Goal: Transaction & Acquisition: Book appointment/travel/reservation

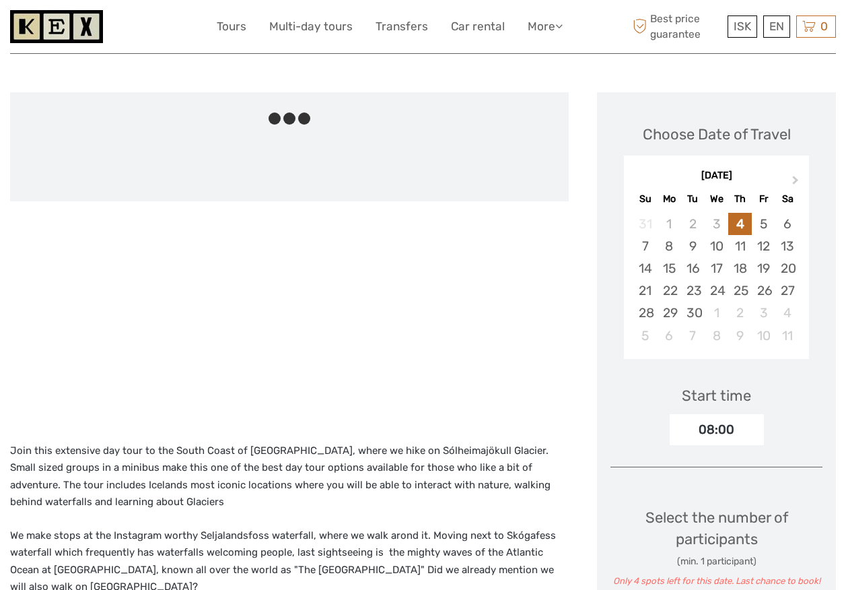
scroll to position [404, 0]
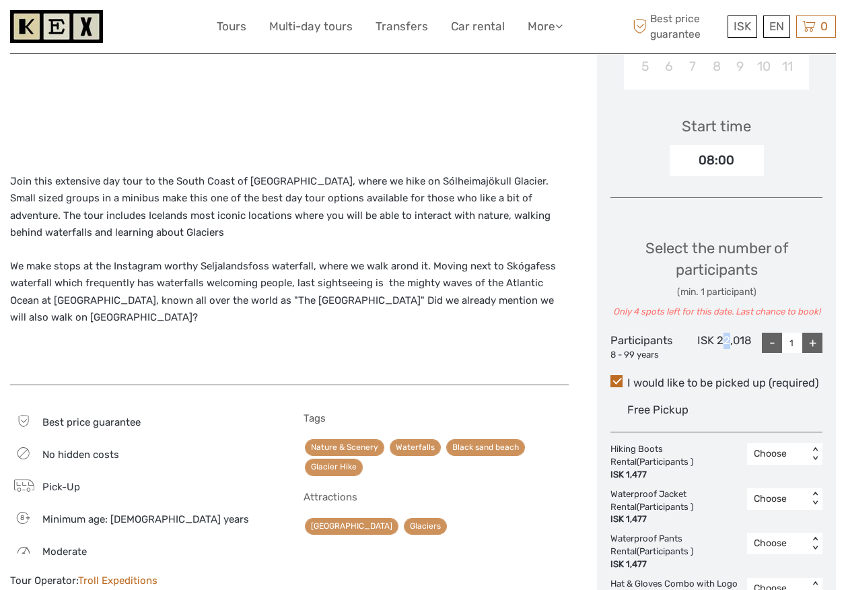
drag, startPoint x: 732, startPoint y: 345, endPoint x: 721, endPoint y: 349, distance: 11.8
click at [721, 349] on div "ISK 22,018" at bounding box center [716, 347] width 71 height 28
drag, startPoint x: 721, startPoint y: 349, endPoint x: 660, endPoint y: 352, distance: 61.3
click at [660, 352] on div "8 - 99 years" at bounding box center [646, 355] width 71 height 13
click at [283, 236] on p "Join this extensive day tour to the South Coast of [GEOGRAPHIC_DATA], where we …" at bounding box center [289, 207] width 559 height 69
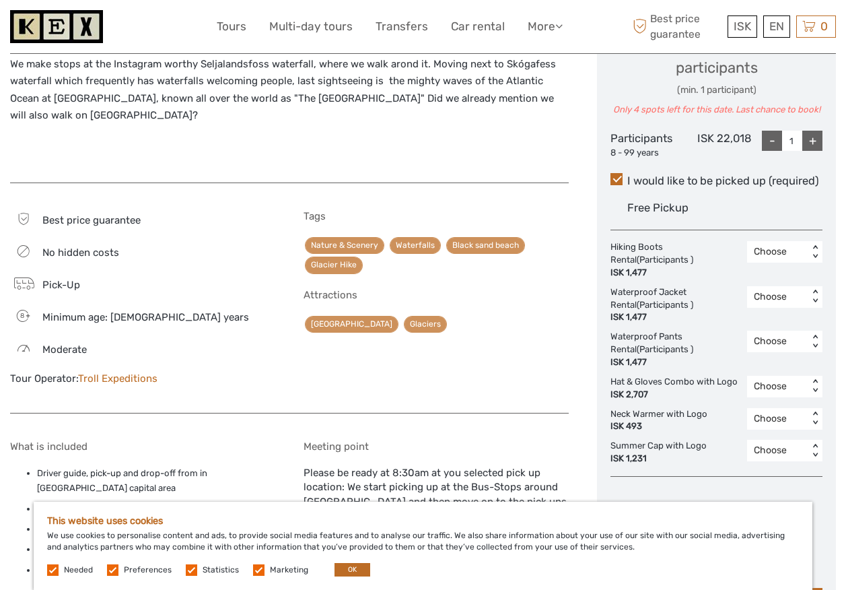
scroll to position [539, 0]
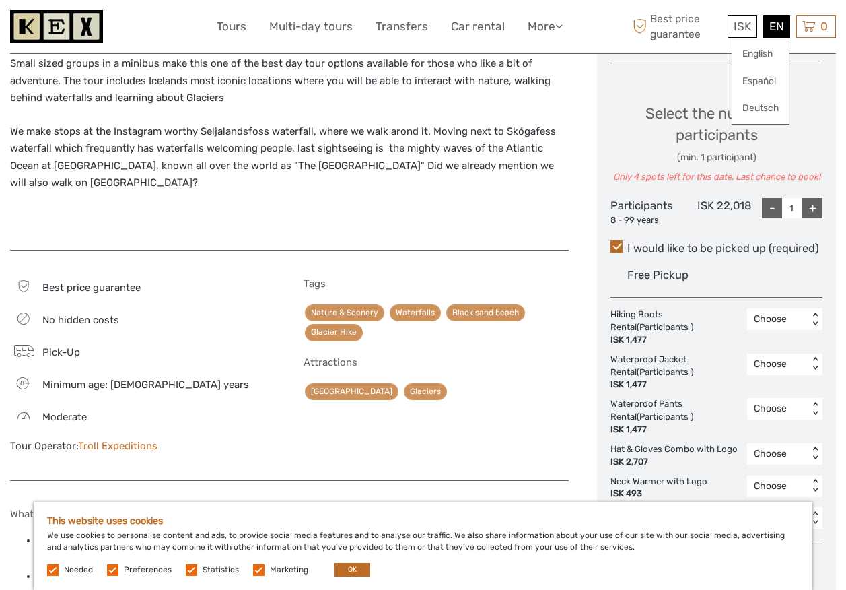
click at [768, 28] on div "EN English Español Deutsch" at bounding box center [776, 26] width 27 height 22
click at [763, 59] on link "English" at bounding box center [760, 54] width 57 height 24
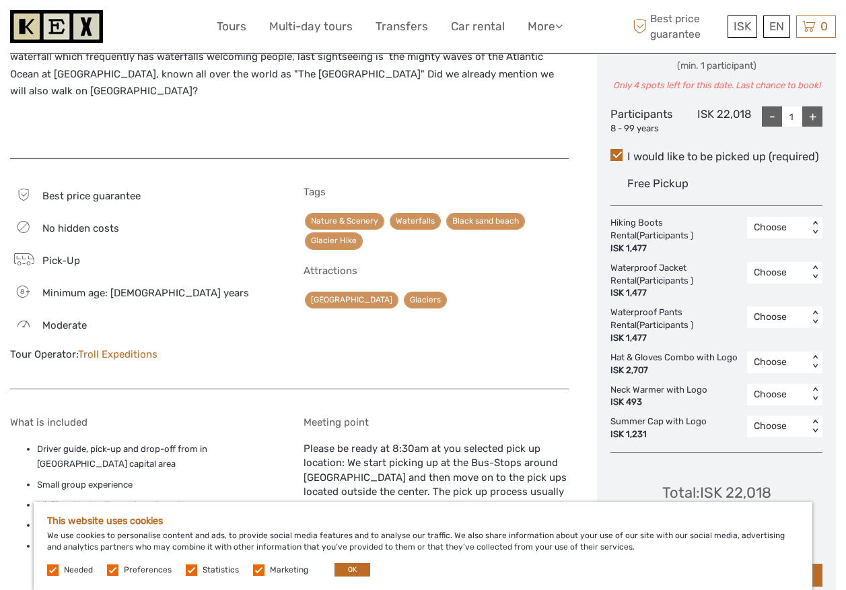
scroll to position [606, 0]
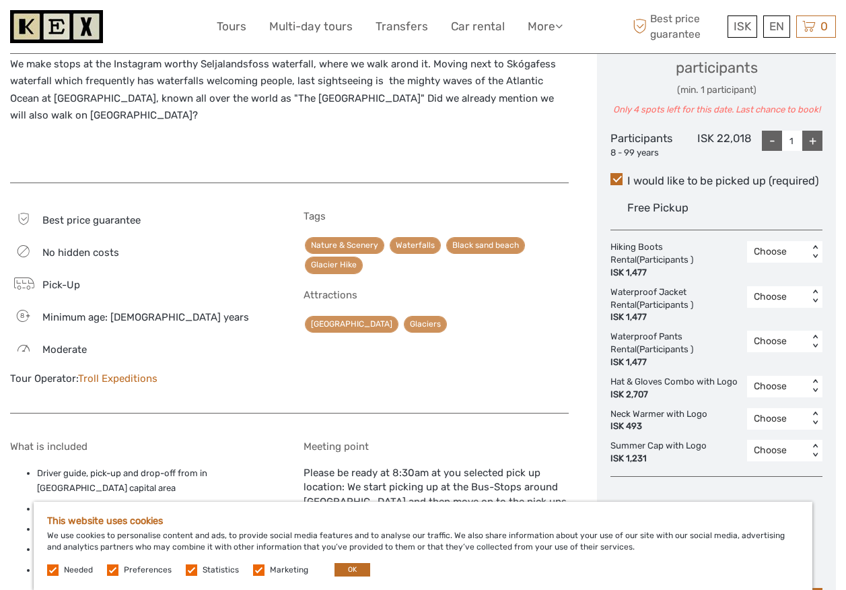
click at [808, 139] on div "+" at bounding box center [812, 141] width 20 height 20
type input "2"
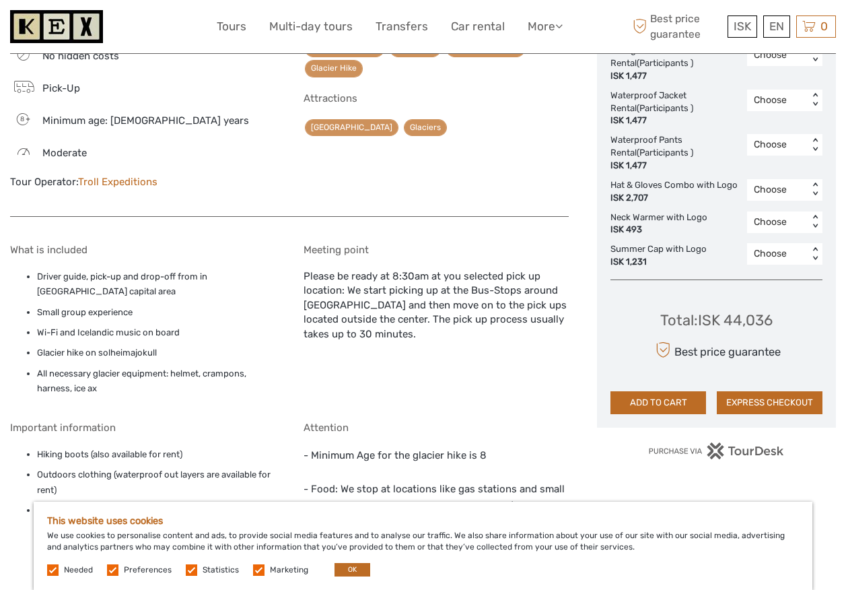
scroll to position [808, 0]
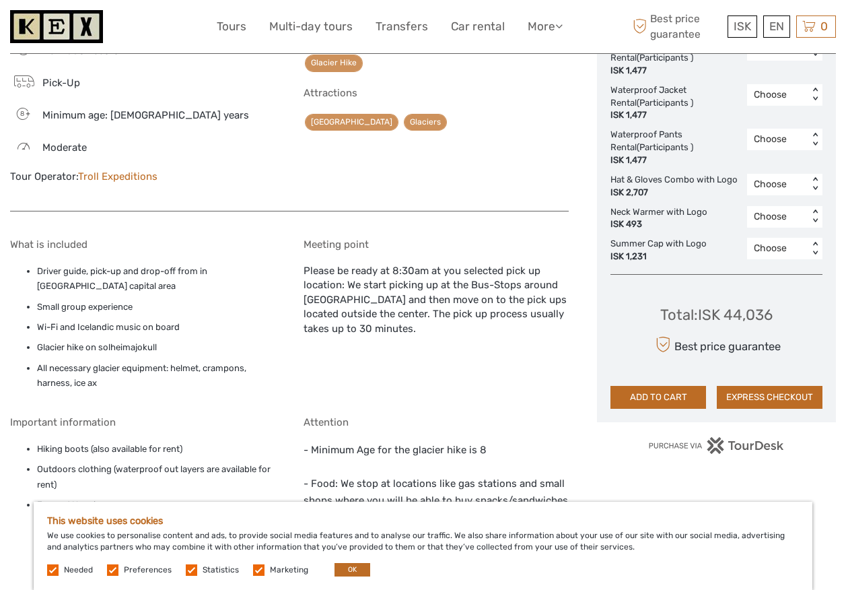
click at [776, 321] on div "Total : ISK 44,036 Best price guarantee ADD TO CART EXPRESS CHECKOUT" at bounding box center [717, 346] width 212 height 123
click at [712, 345] on div "Best price guarantee" at bounding box center [716, 345] width 129 height 24
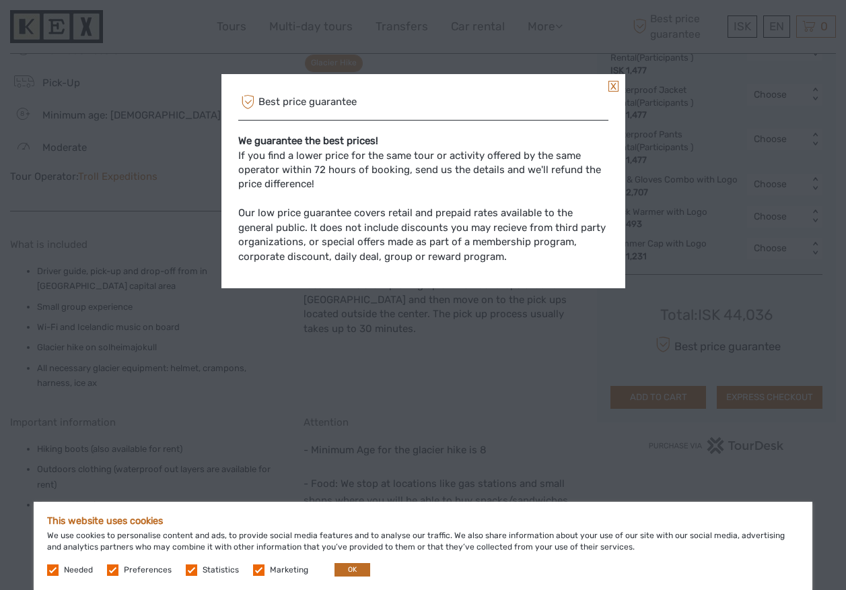
click at [609, 85] on link at bounding box center [614, 86] width 10 height 11
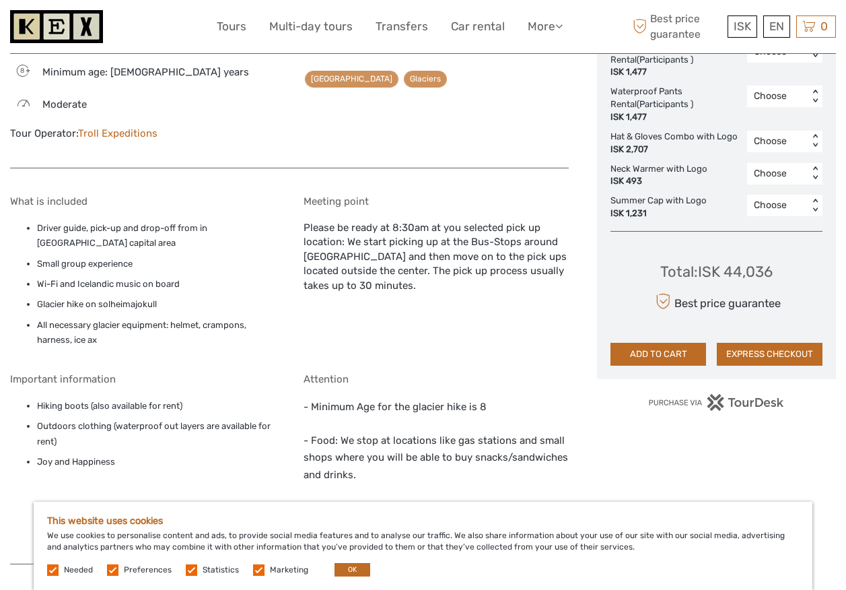
scroll to position [875, 0]
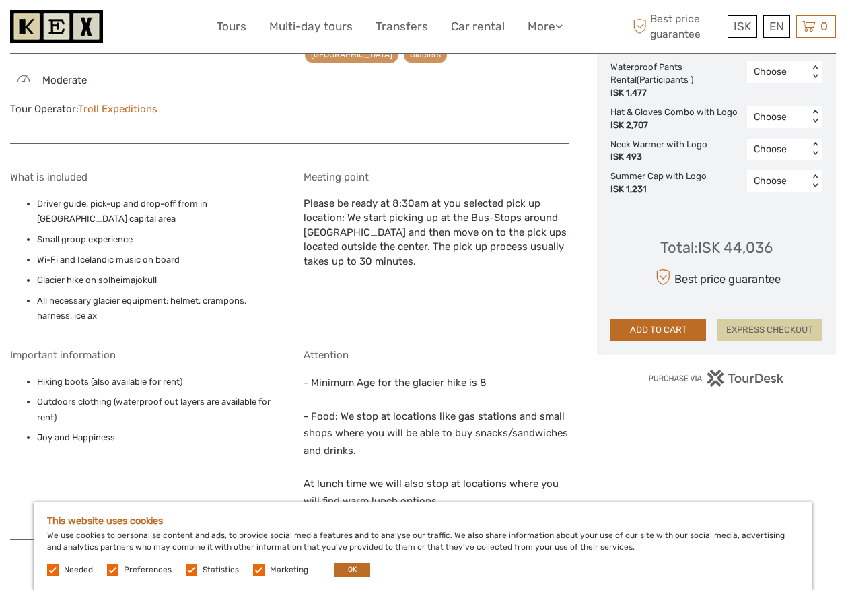
click at [782, 320] on button "EXPRESS CHECKOUT" at bounding box center [770, 329] width 106 height 23
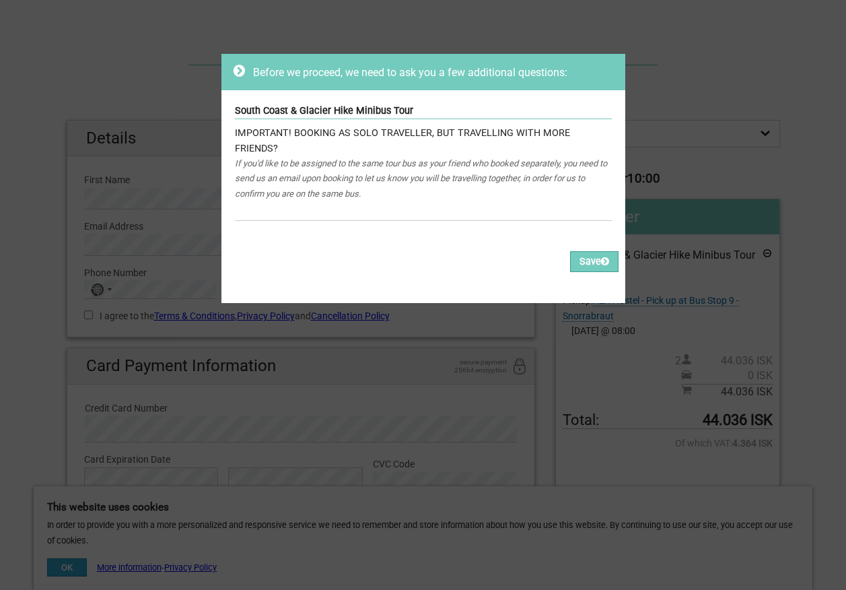
click at [815, 283] on div "Before we proceed, we need to ask you a few additional questions: South Coast &…" at bounding box center [423, 295] width 846 height 590
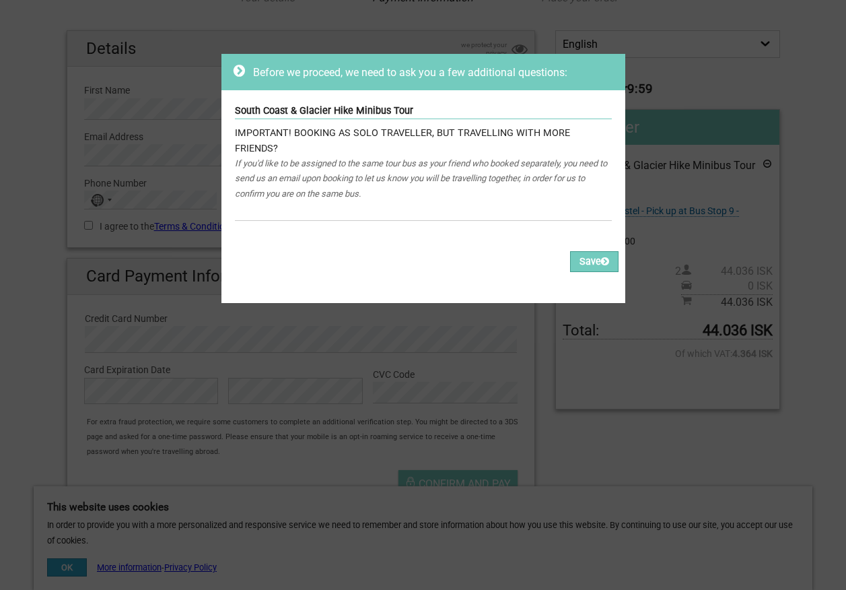
scroll to position [135, 0]
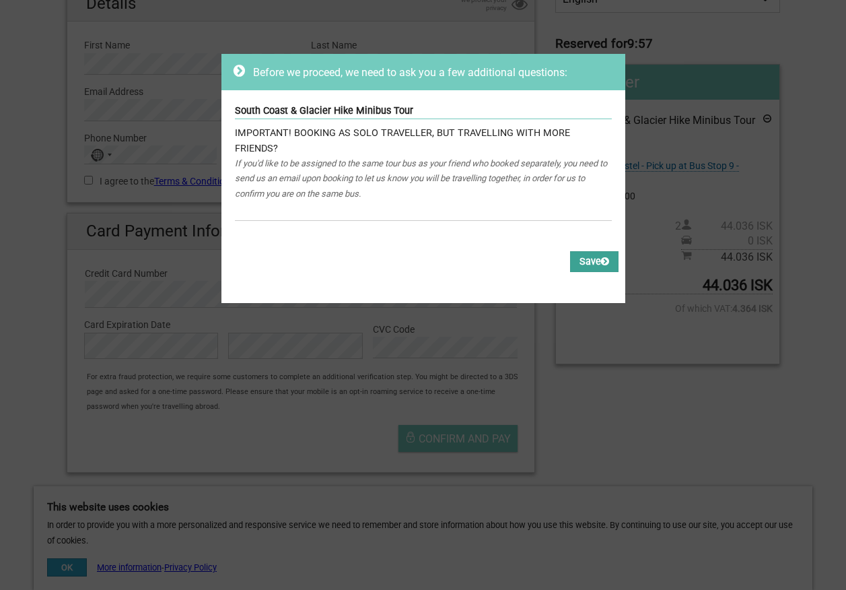
click at [586, 251] on button "Save" at bounding box center [594, 261] width 48 height 21
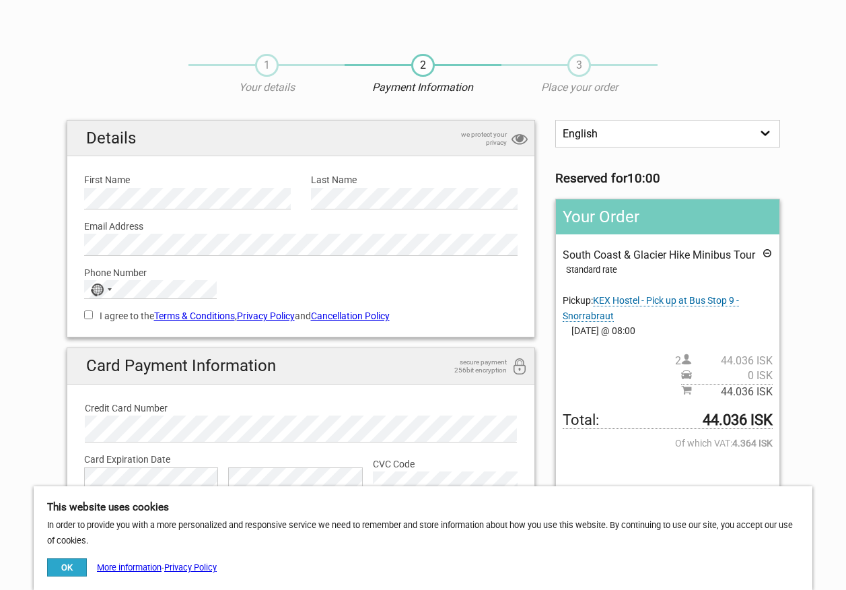
scroll to position [135, 0]
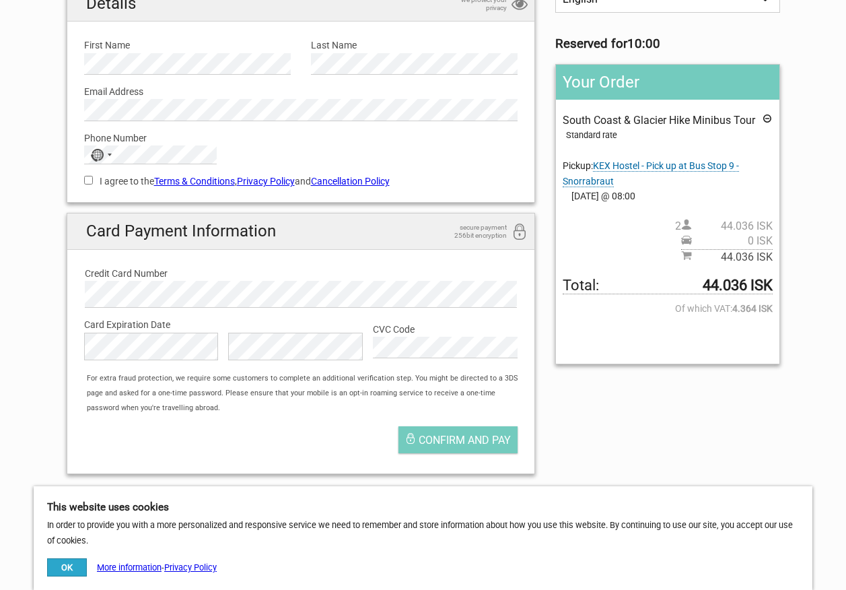
click at [699, 415] on div "English Español Deutsch Reserved for 10:00 Your Order South Coast & Glacier Hik…" at bounding box center [424, 235] width 734 height 500
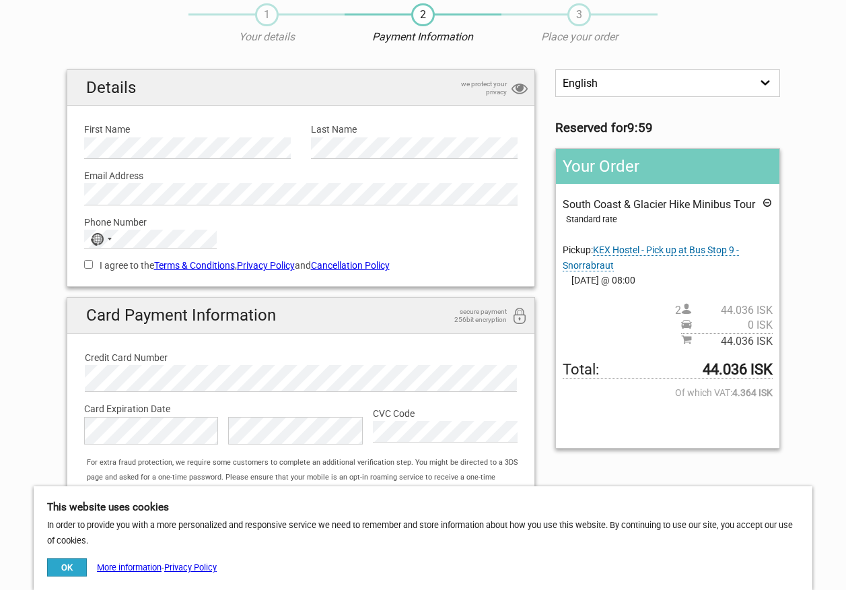
scroll to position [20, 0]
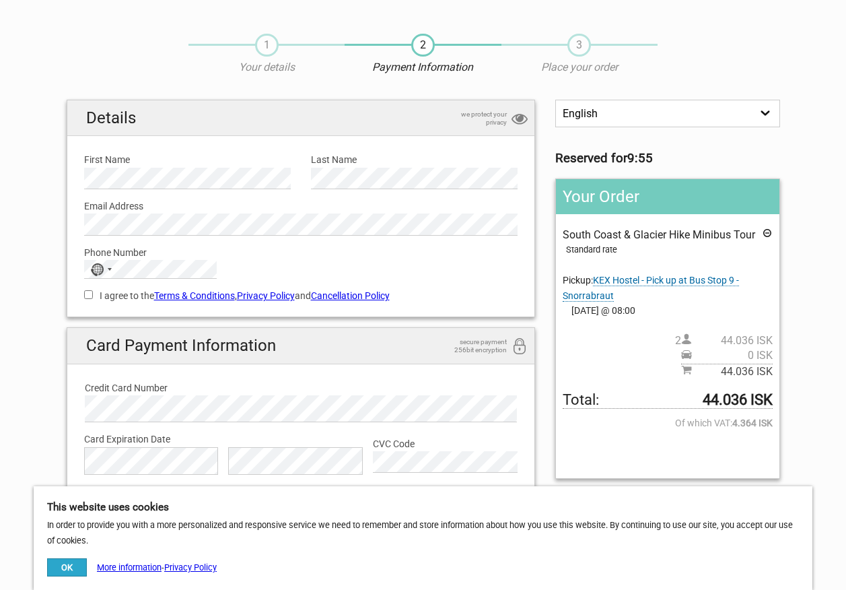
click at [712, 400] on strong "44.036 ISK" at bounding box center [738, 399] width 70 height 15
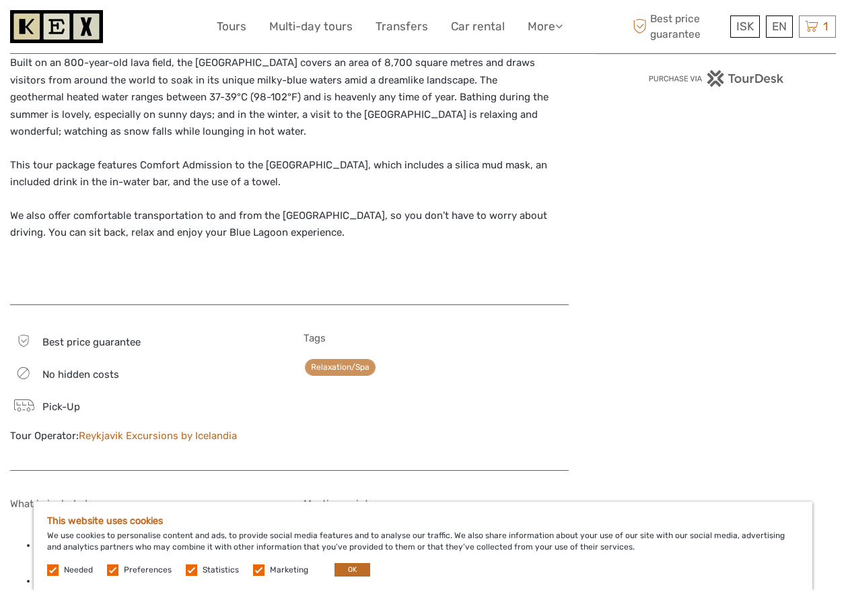
scroll to position [539, 0]
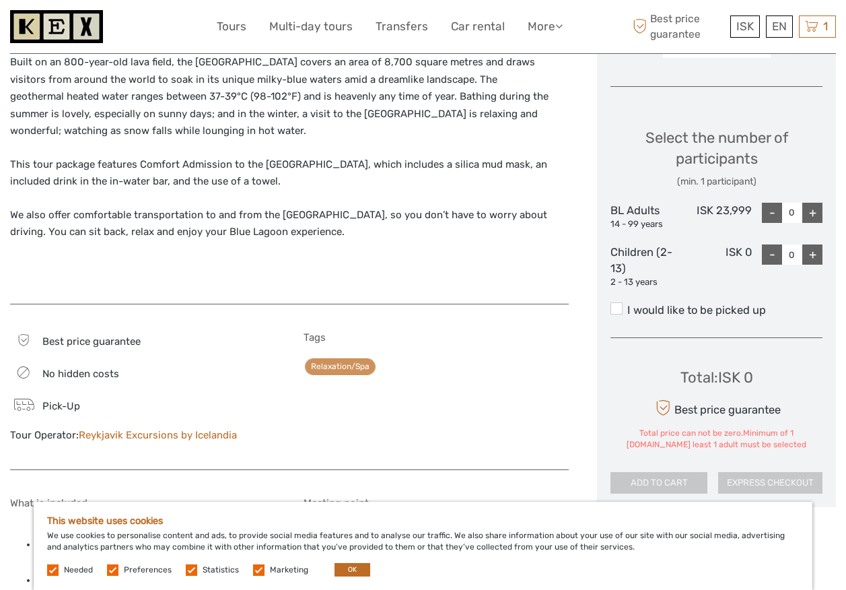
click at [455, 305] on div "This tour package features Comfort Admission to the [GEOGRAPHIC_DATA], which in…" at bounding box center [289, 266] width 559 height 1124
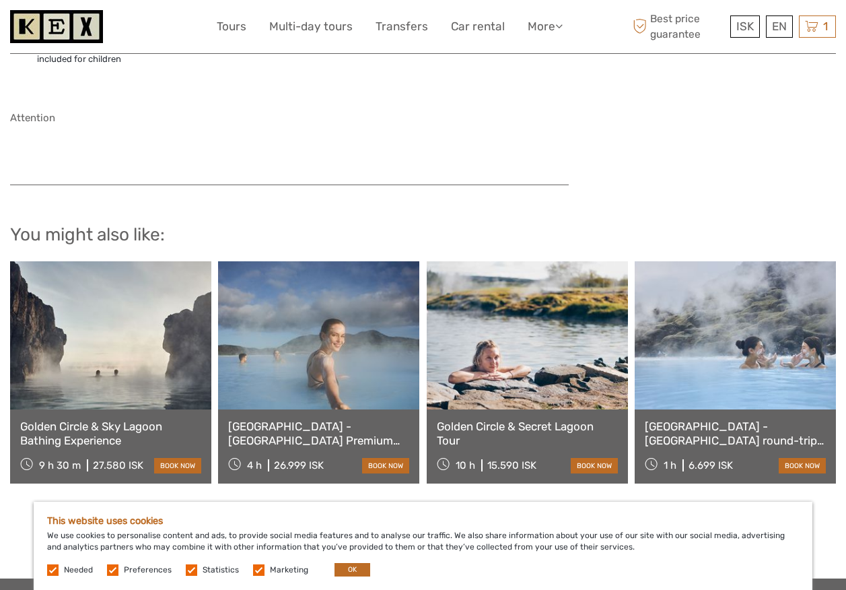
scroll to position [1212, 0]
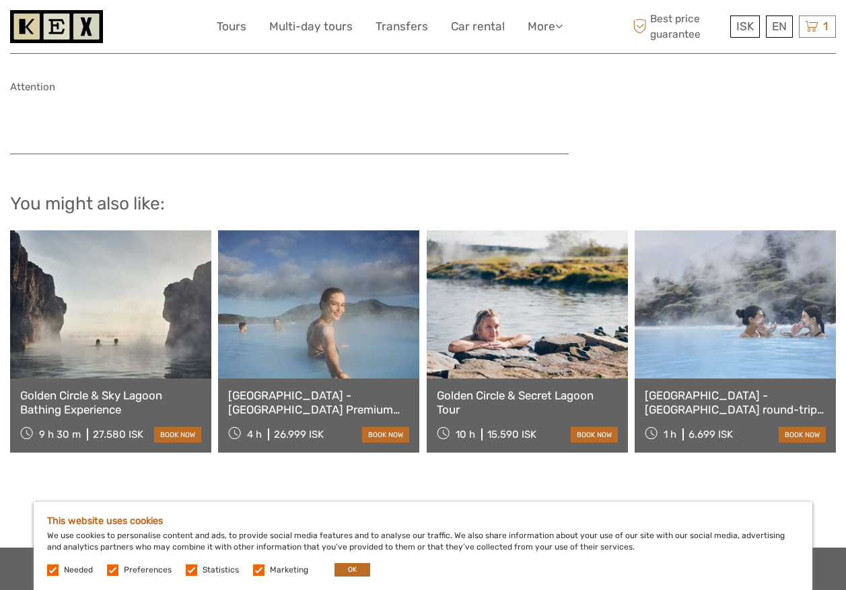
click at [121, 302] on link at bounding box center [110, 304] width 201 height 148
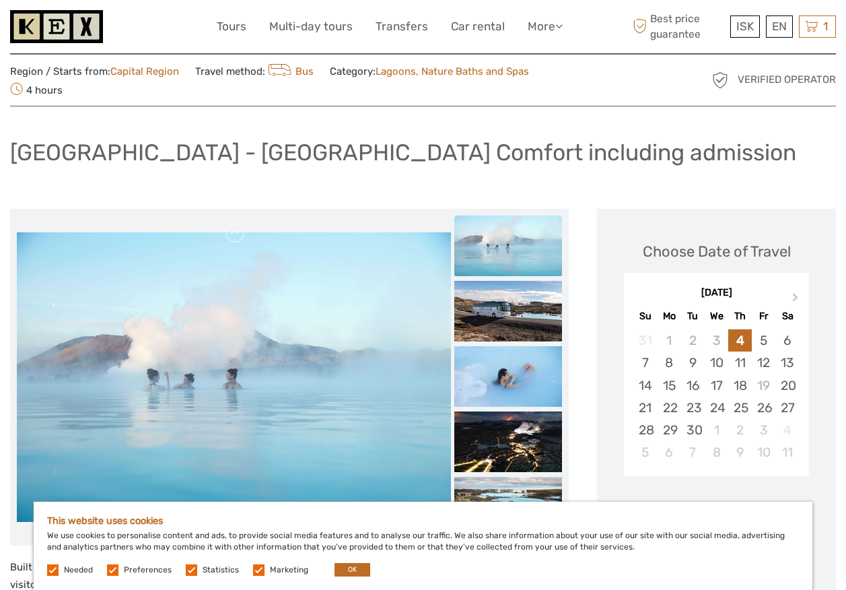
scroll to position [0, 0]
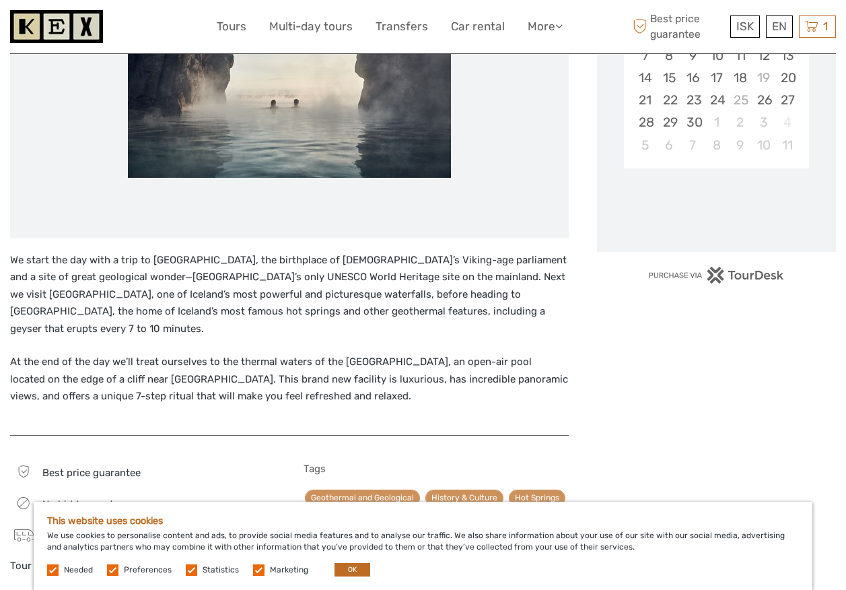
scroll to position [337, 0]
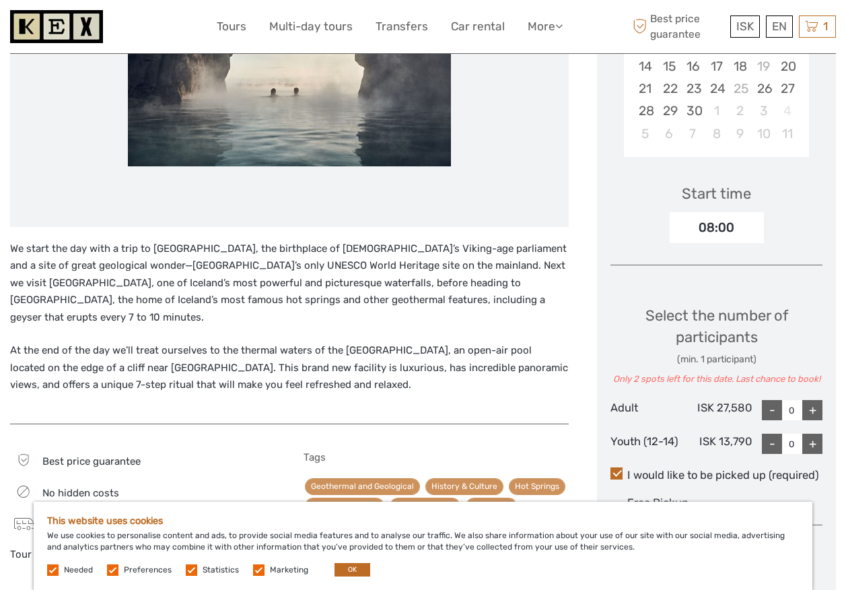
click at [249, 342] on p "At the end of the day we’ll treat ourselves to the thermal waters of the [GEOGR…" at bounding box center [289, 368] width 559 height 52
click at [283, 343] on p "At the end of the day we’ll treat ourselves to the thermal waters of the [GEOGR…" at bounding box center [289, 368] width 559 height 52
click at [450, 314] on div "We start the day with a trip to [GEOGRAPHIC_DATA], the birthplace of [DEMOGRAPH…" at bounding box center [289, 325] width 559 height 170
click at [469, 361] on p "At the end of the day we’ll treat ourselves to the thermal waters of the [GEOGR…" at bounding box center [289, 368] width 559 height 52
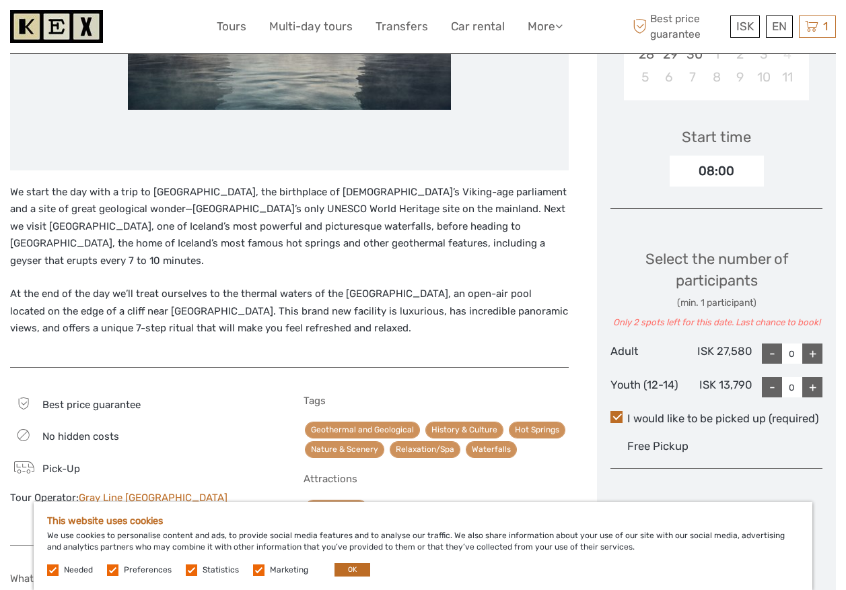
scroll to position [202, 0]
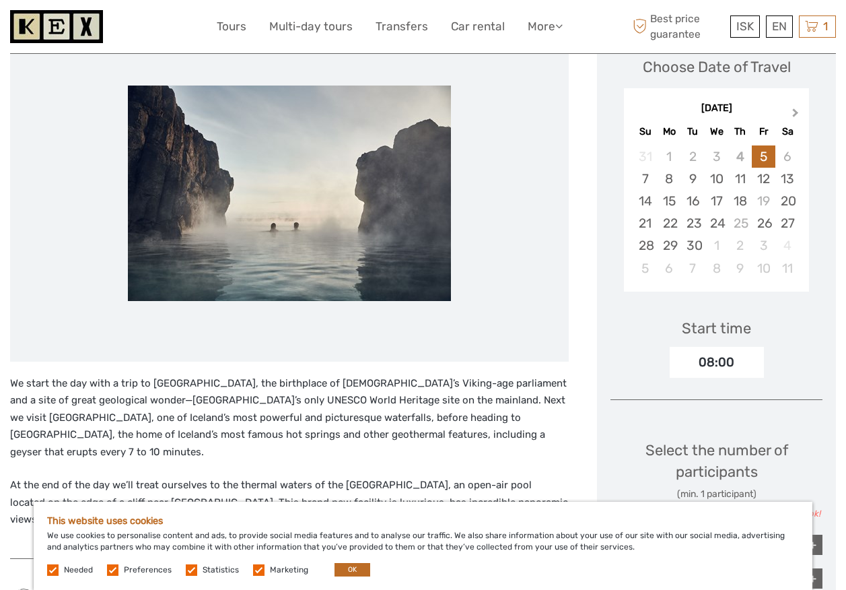
click at [796, 112] on span "Next Month" at bounding box center [796, 116] width 0 height 20
click at [793, 112] on div "December 2025" at bounding box center [716, 109] width 185 height 14
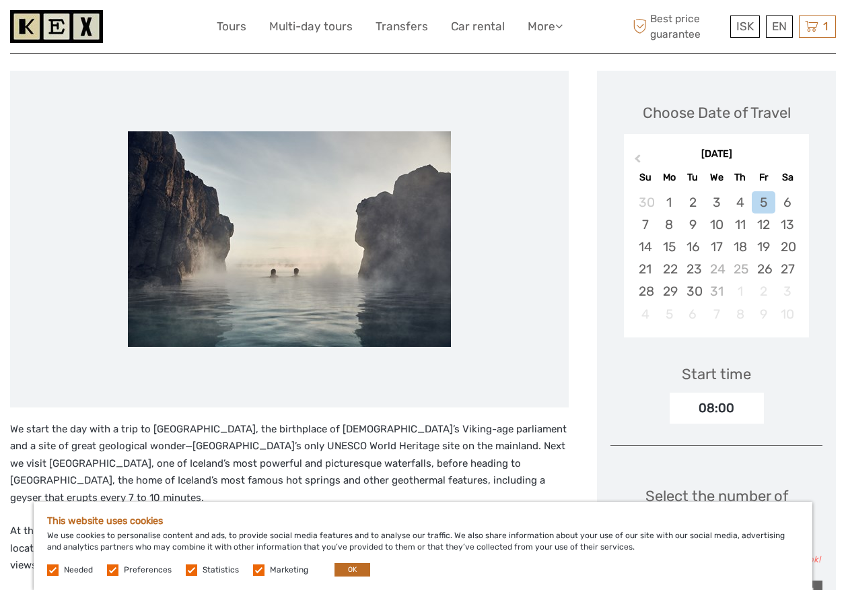
scroll to position [0, 0]
